Goal: Task Accomplishment & Management: Manage account settings

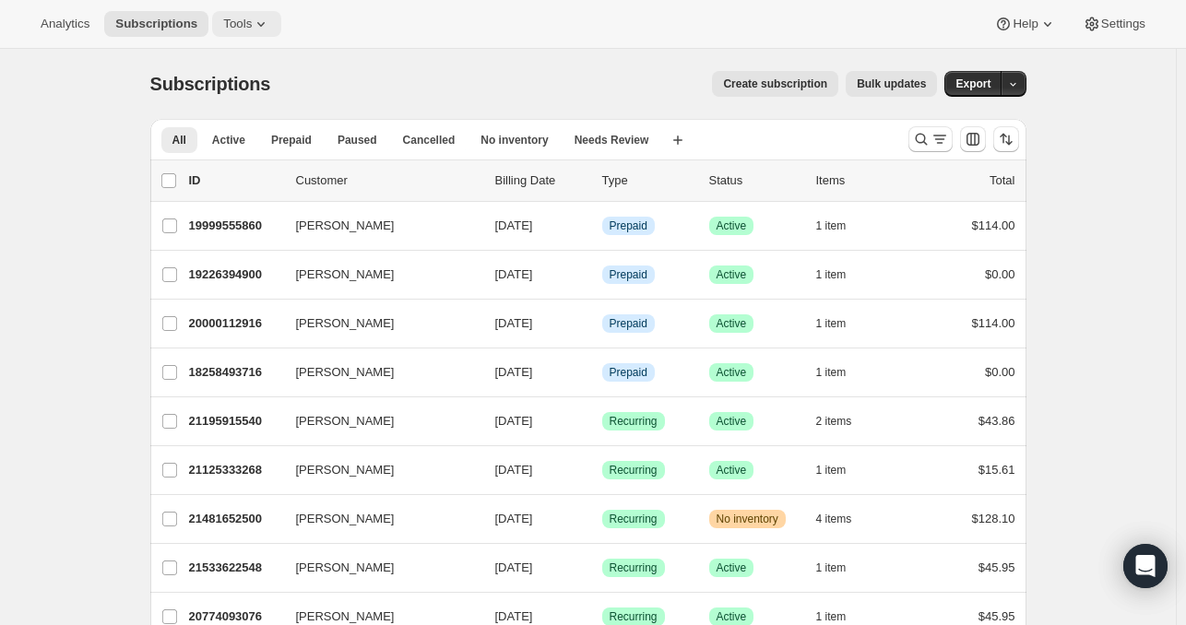
click at [252, 24] on icon at bounding box center [261, 24] width 18 height 18
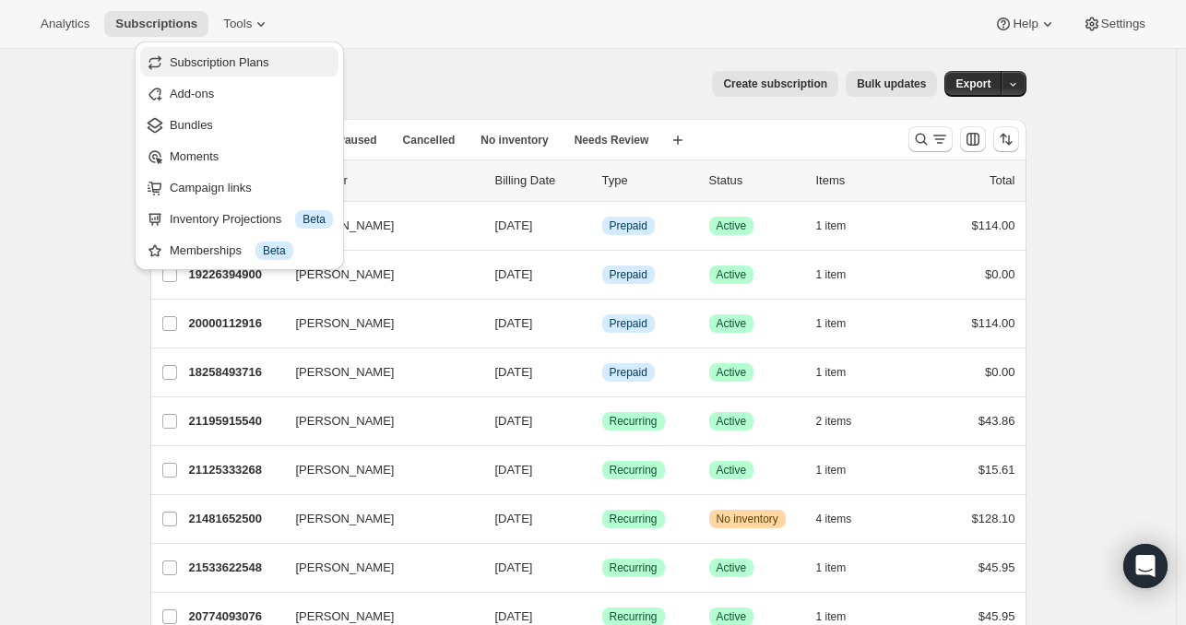
click at [243, 62] on span "Subscription Plans" at bounding box center [220, 62] width 100 height 14
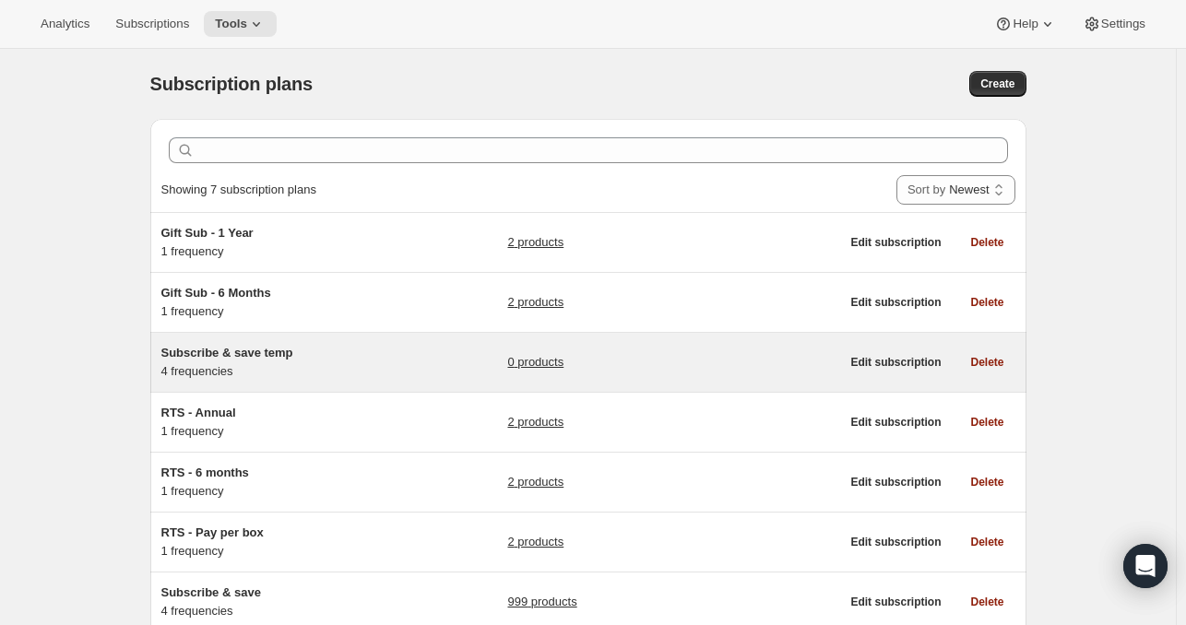
scroll to position [129, 0]
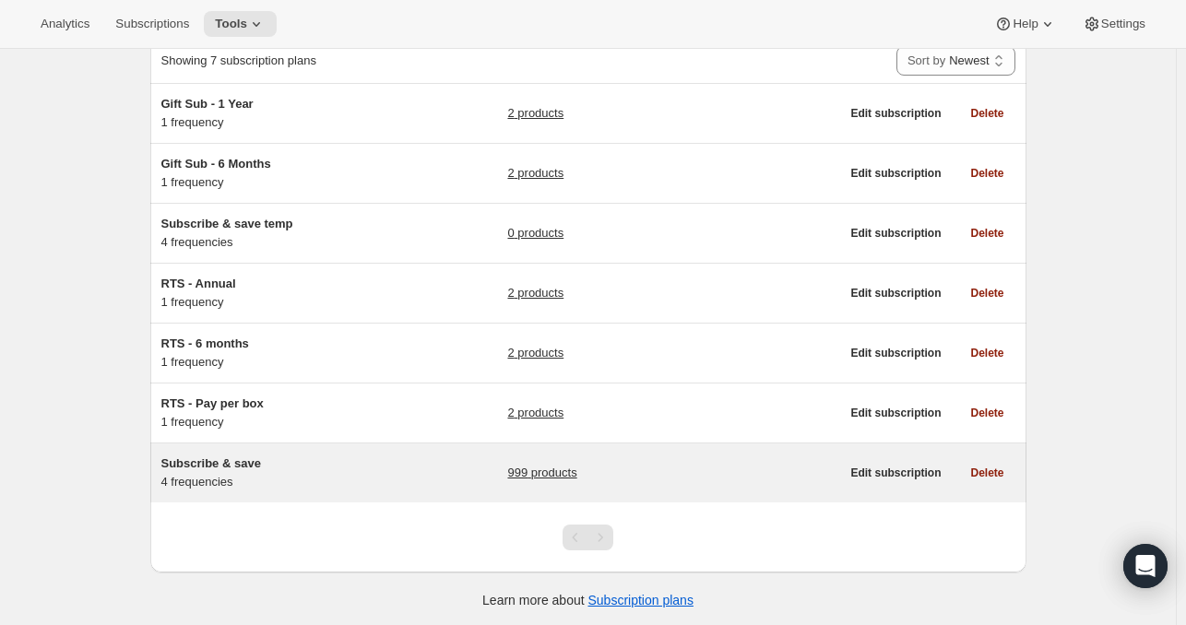
click at [576, 473] on link "999 products" at bounding box center [541, 473] width 69 height 18
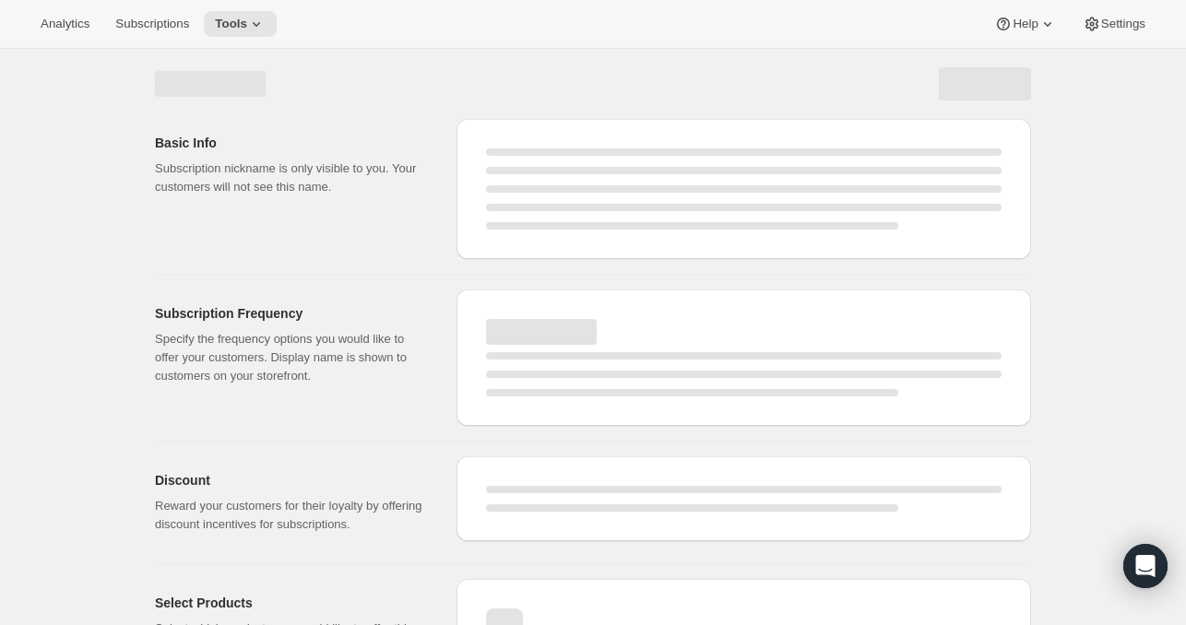
select select "WEEK"
select select "MONTH"
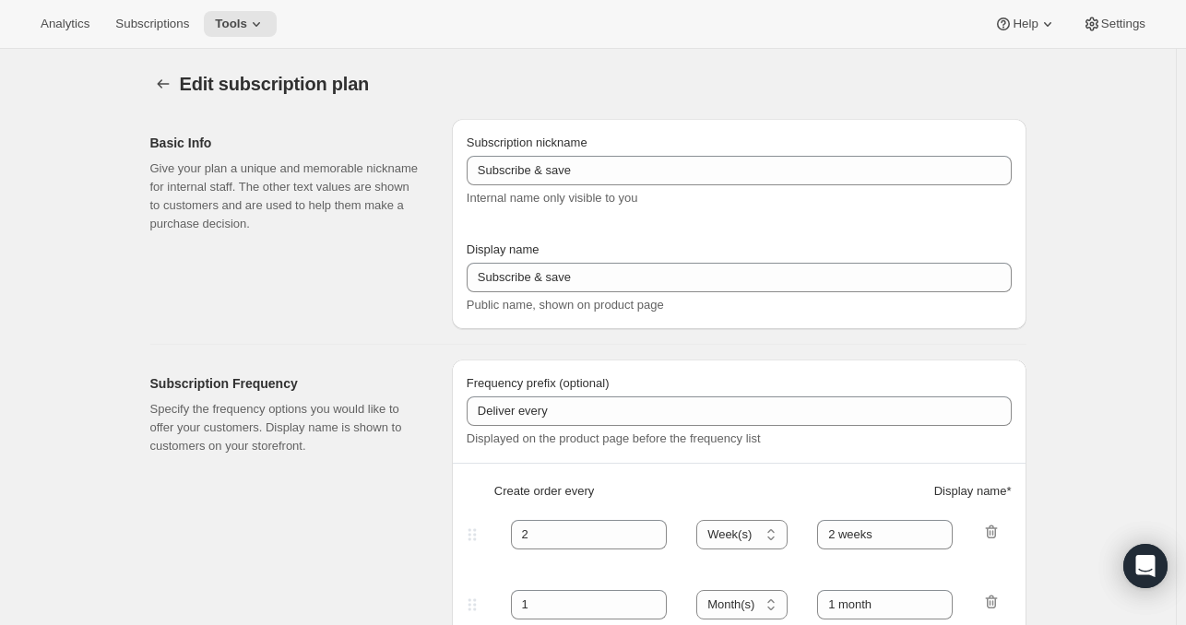
type input "Autoship and save"
type input "Deliver every:"
type input "1"
type input "1 week"
type input "2"
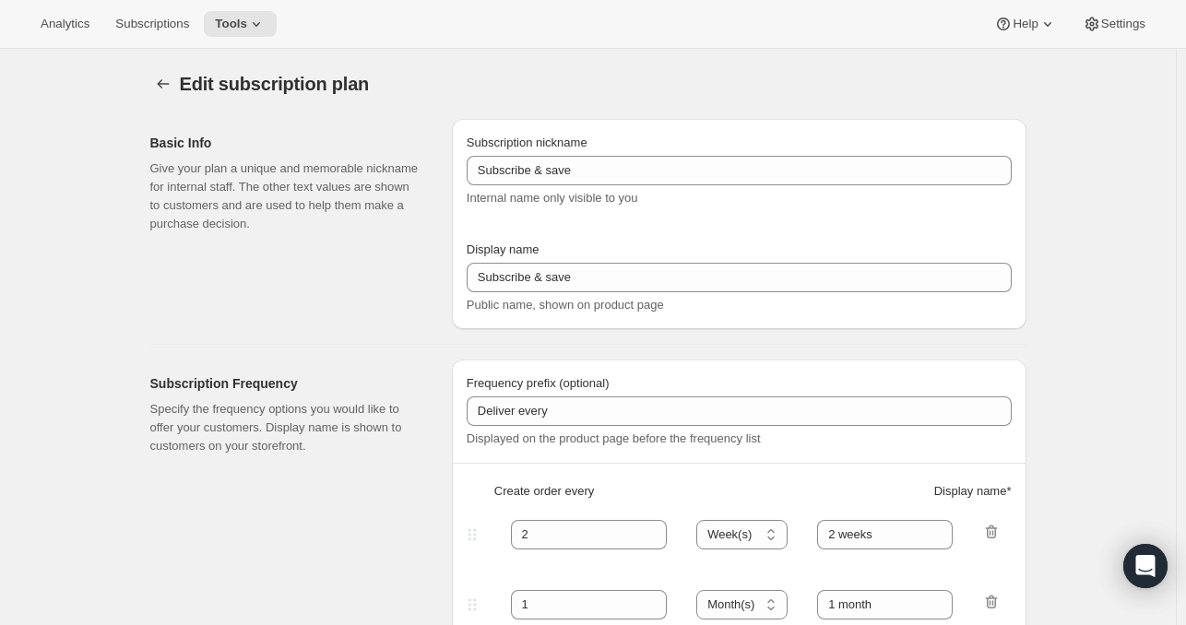
select select "WEEK"
type input "2 weeks"
type input "Put your fuel on autoship and save 20% on your first order and 5% on all future…"
select select "MONTH"
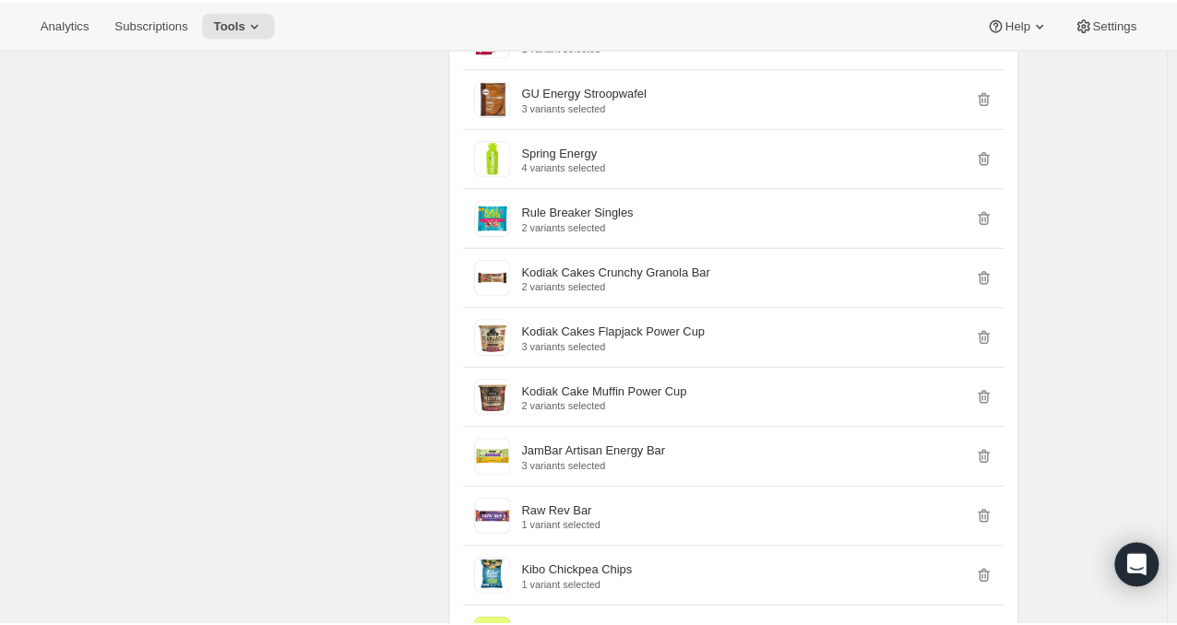
scroll to position [18829, 0]
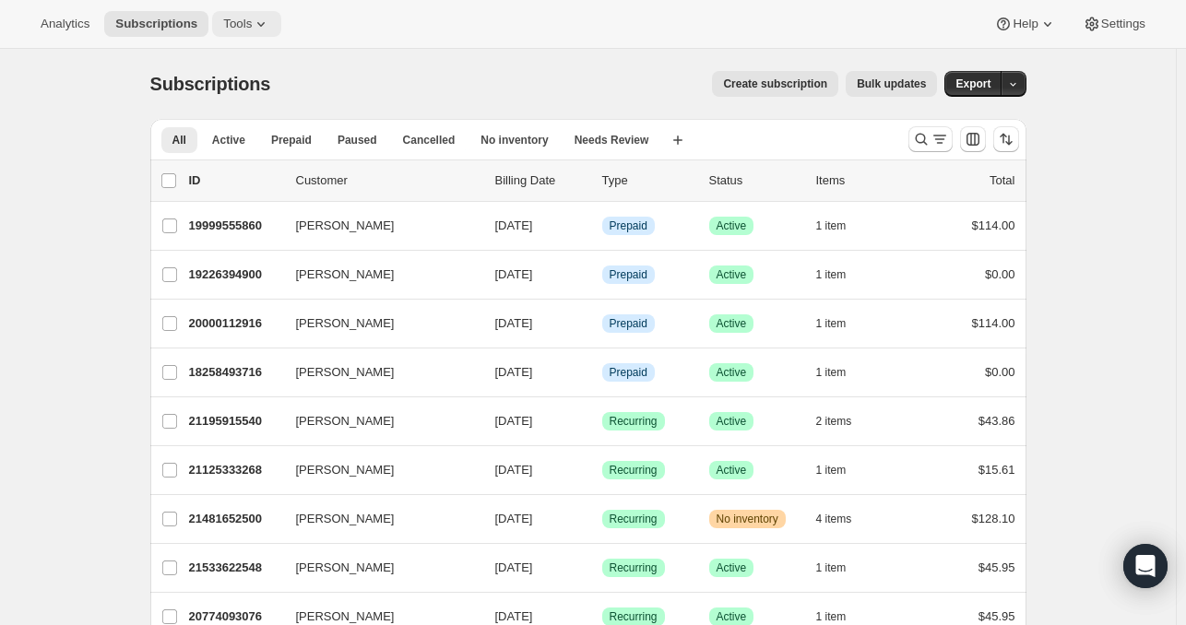
click at [228, 15] on button "Tools" at bounding box center [246, 24] width 69 height 26
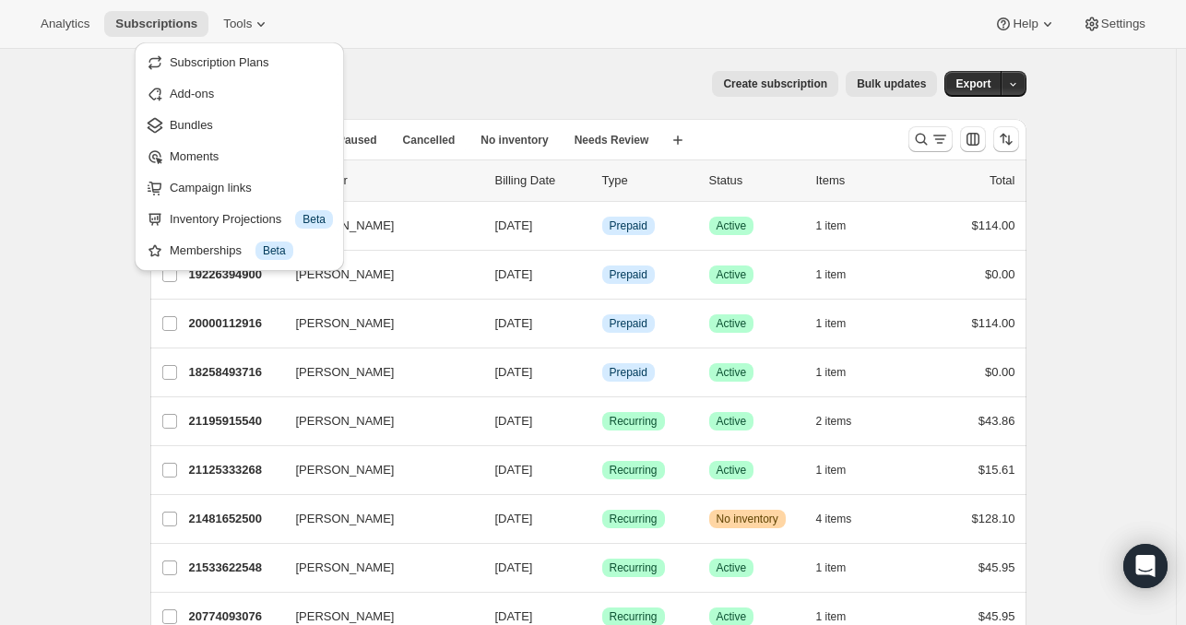
click at [271, 42] on div "Subscription Plans Add-ons Bundles Moments Campaign links Inventory Projections…" at bounding box center [239, 156] width 209 height 229
click at [262, 52] on button "Subscription Plans" at bounding box center [239, 63] width 198 height 30
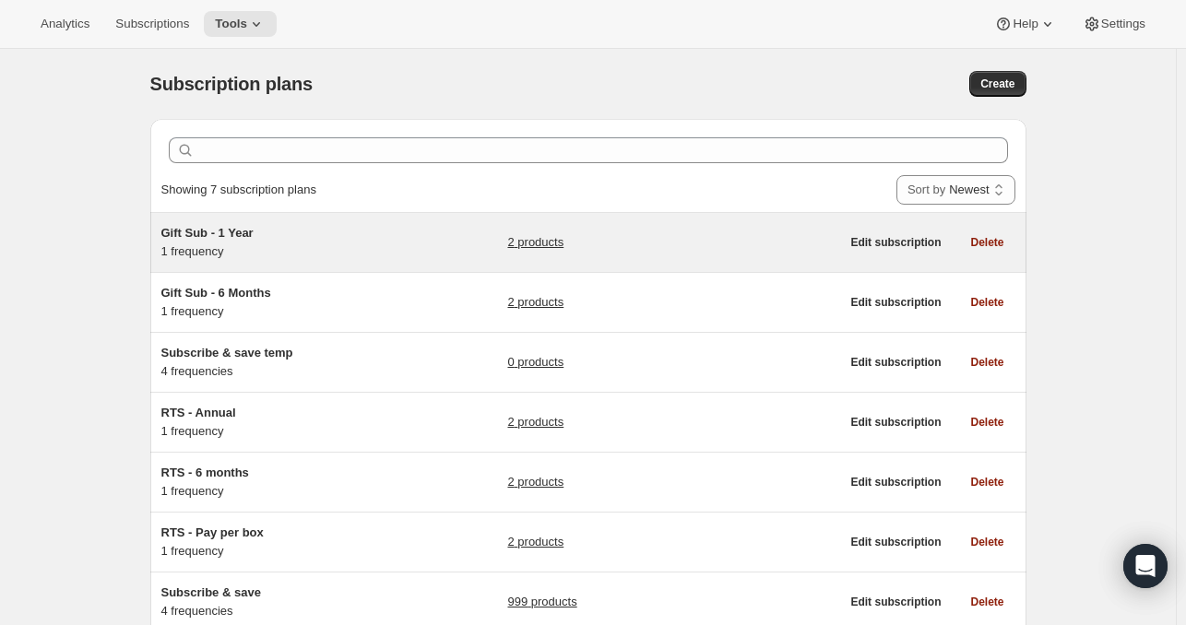
scroll to position [129, 0]
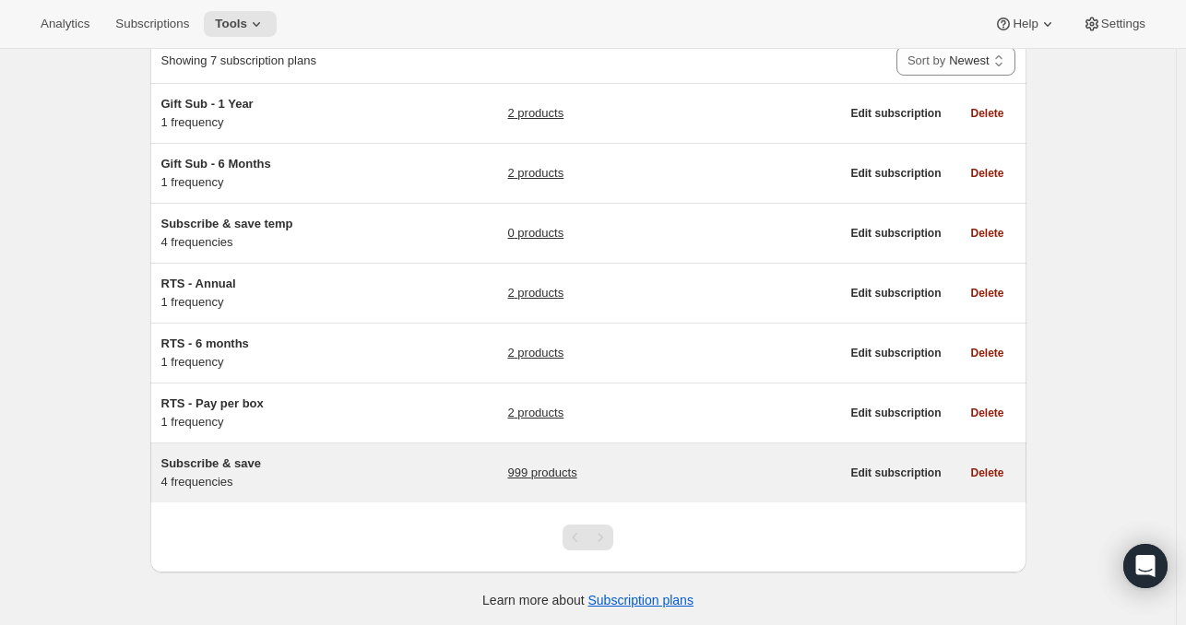
click at [561, 473] on link "999 products" at bounding box center [541, 473] width 69 height 18
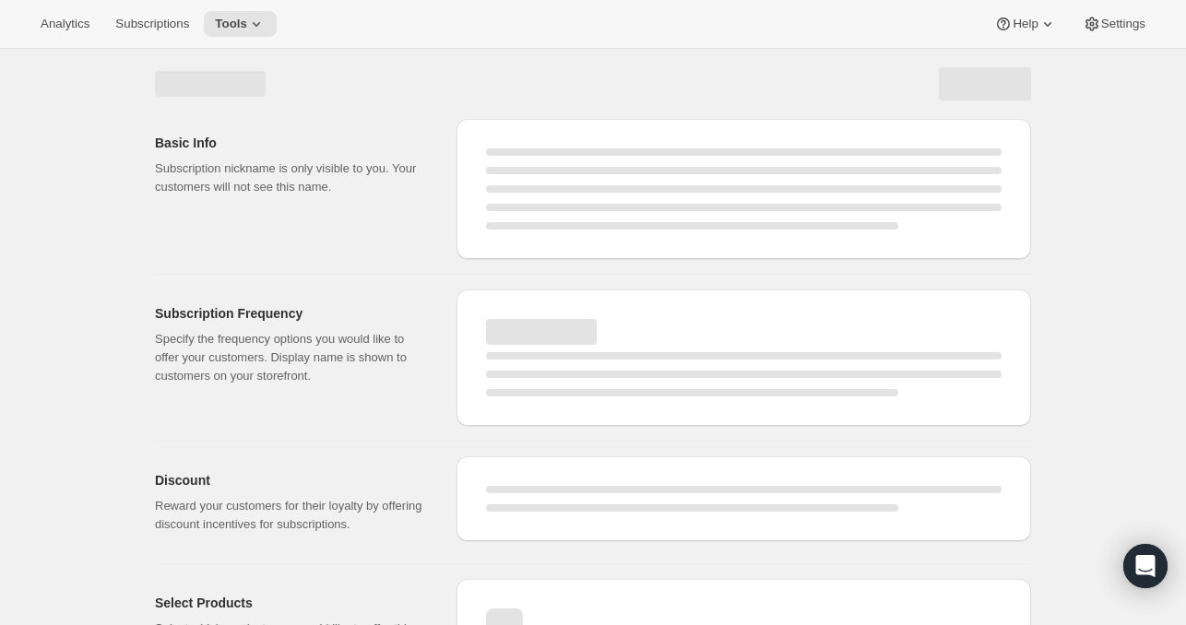
select select "WEEK"
select select "MONTH"
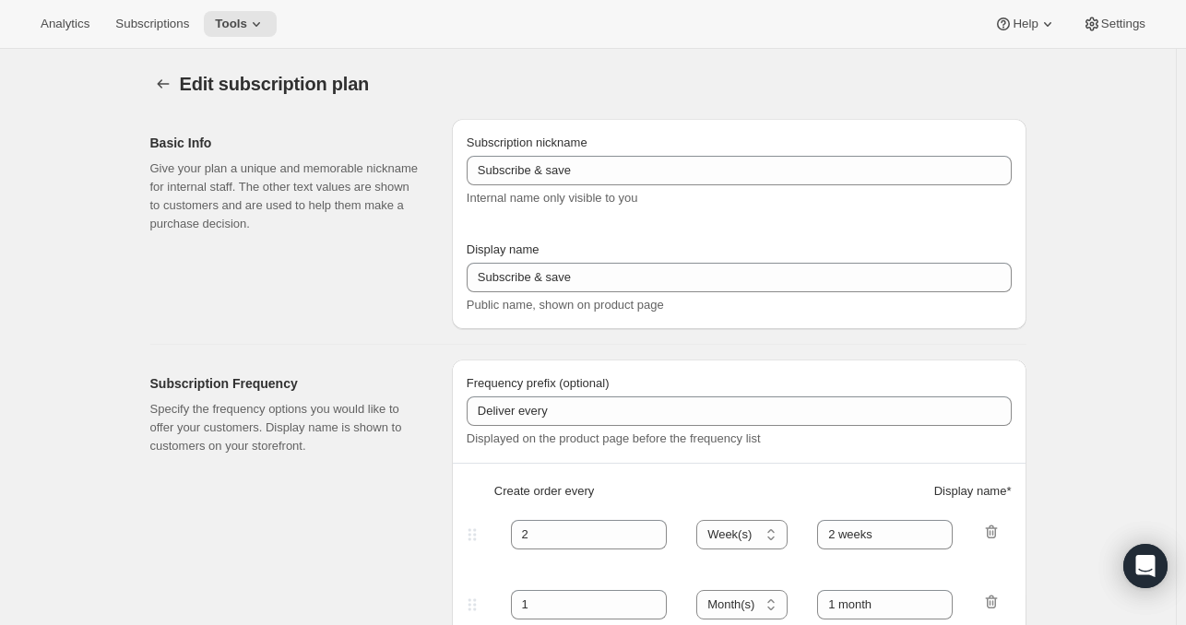
type input "Autoship and save"
type input "Deliver every:"
type input "1"
type input "1 week"
type input "2"
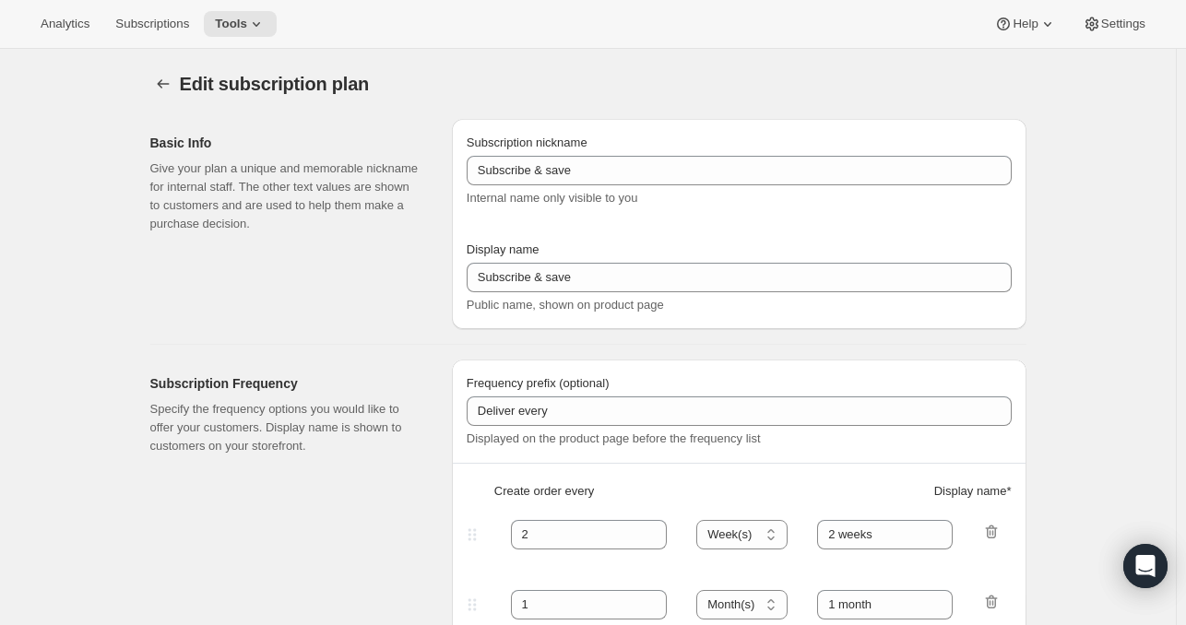
select select "WEEK"
type input "2 weeks"
type input "Put your fuel on autoship and save 20% on your first order and 5% on all future…"
select select "MONTH"
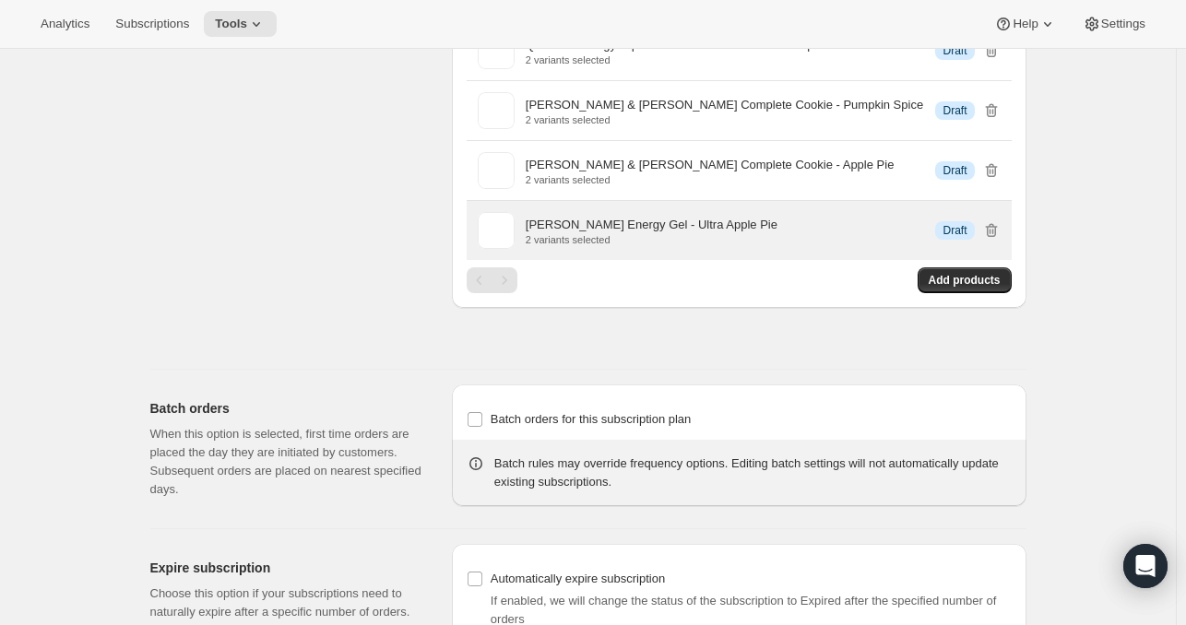
scroll to position [23205, 0]
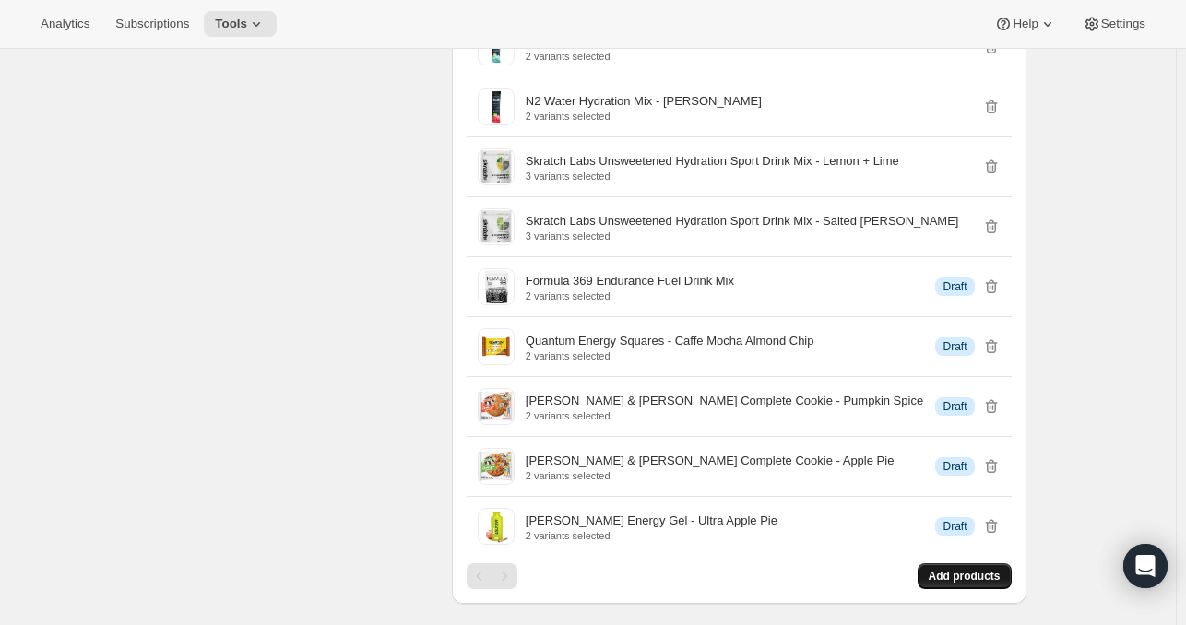
click at [966, 569] on span "Add products" at bounding box center [965, 576] width 72 height 15
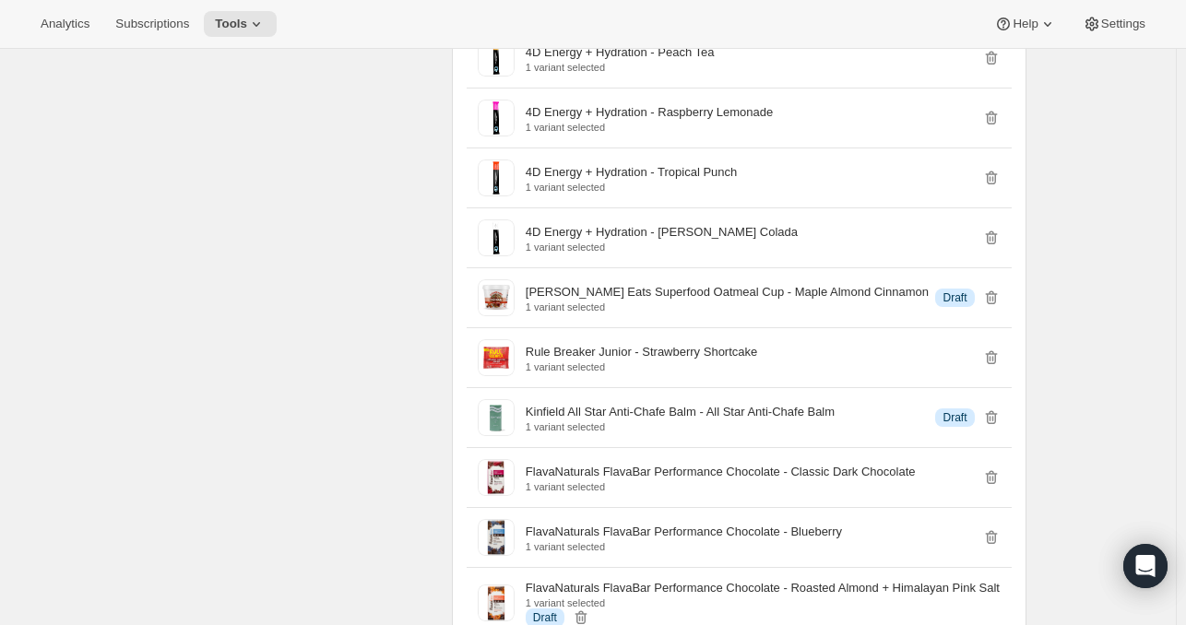
scroll to position [7574, 0]
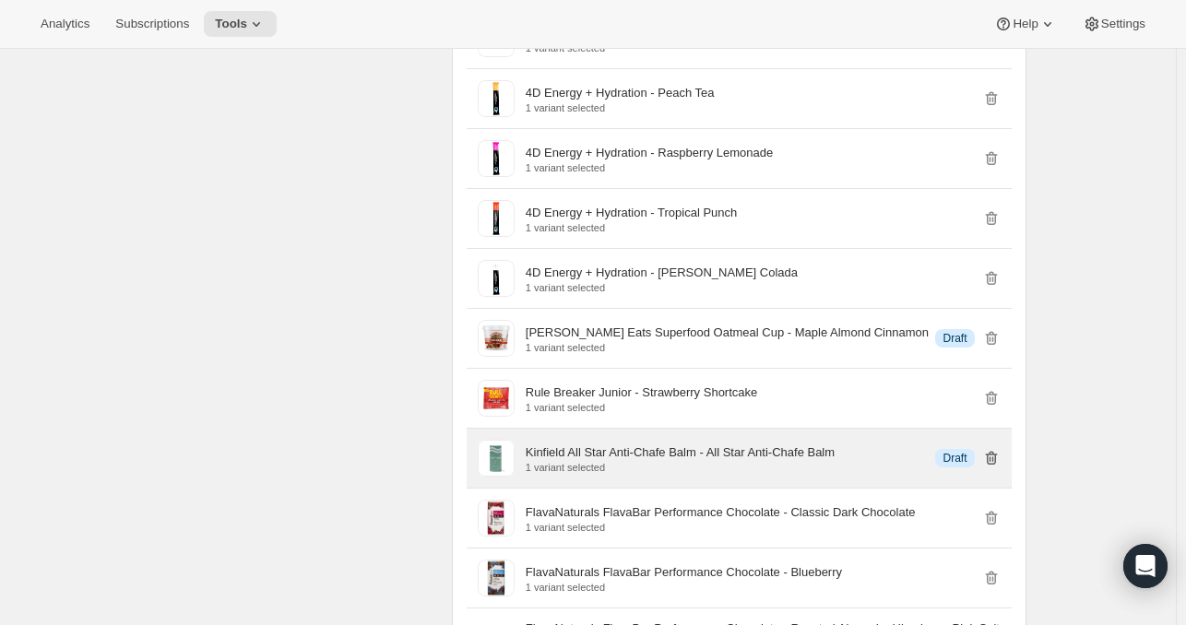
click at [1001, 449] on icon "button" at bounding box center [991, 458] width 18 height 18
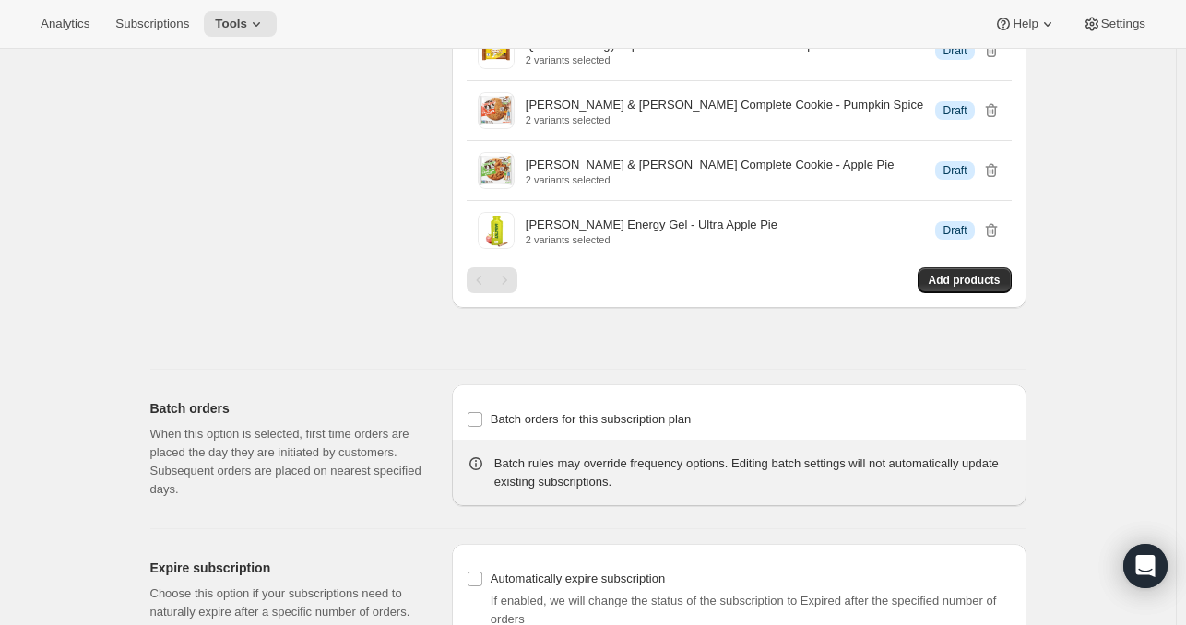
scroll to position [23081, 0]
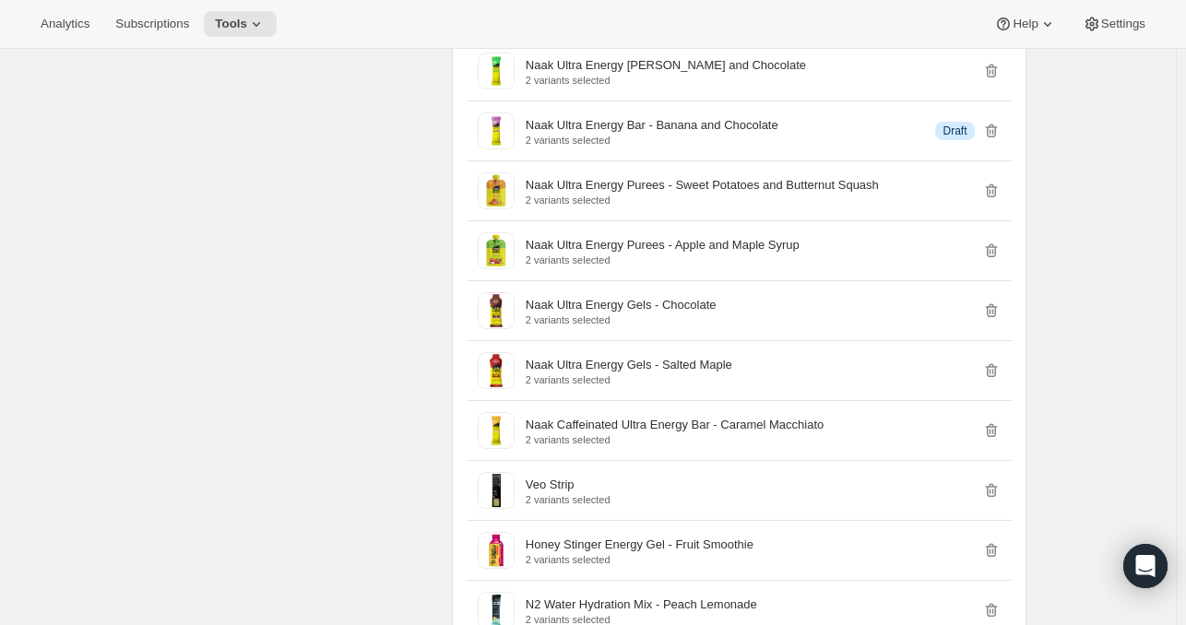
scroll to position [22108, 0]
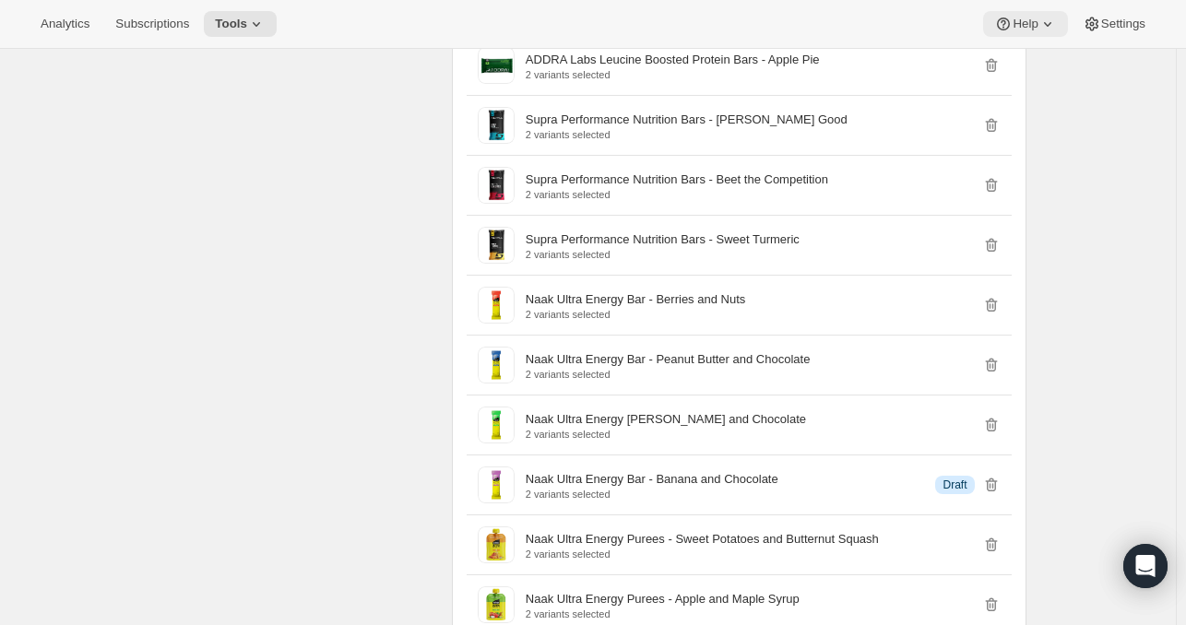
click at [1015, 24] on span "Help" at bounding box center [1025, 24] width 25 height 15
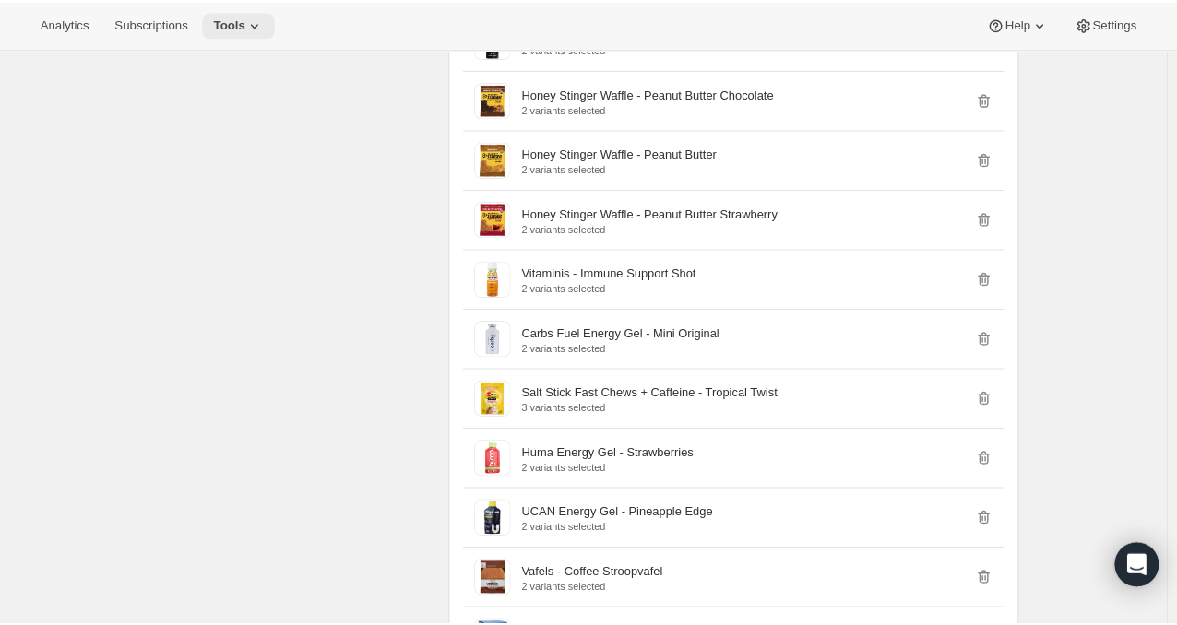
scroll to position [19488, 0]
